Goal: Task Accomplishment & Management: Use online tool/utility

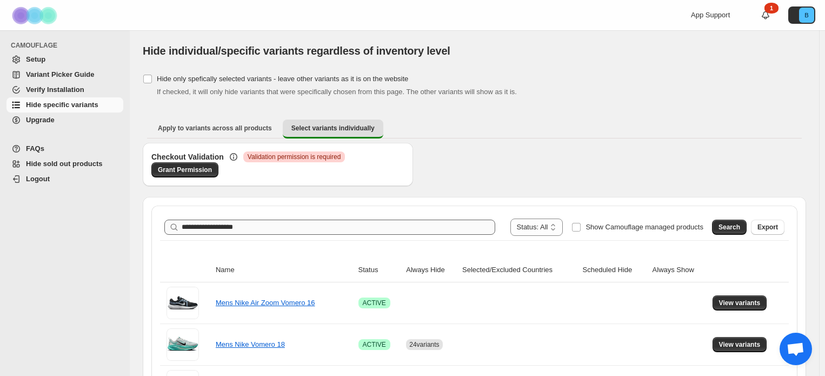
scroll to position [121, 0]
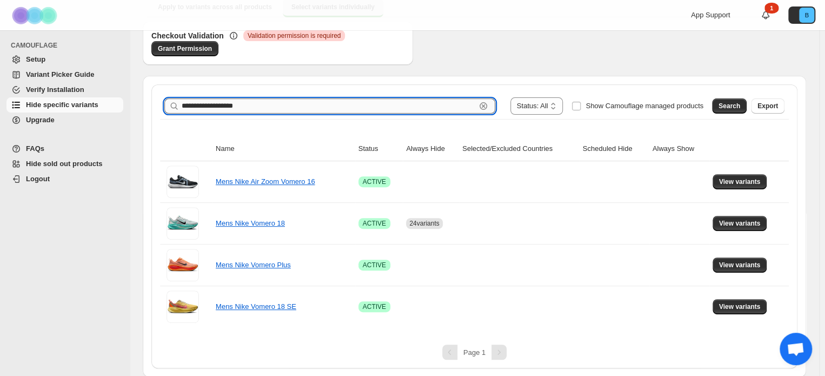
click at [235, 103] on input "**********" at bounding box center [329, 105] width 294 height 15
paste input "*********"
type input "**********"
